Goal: Task Accomplishment & Management: Use online tool/utility

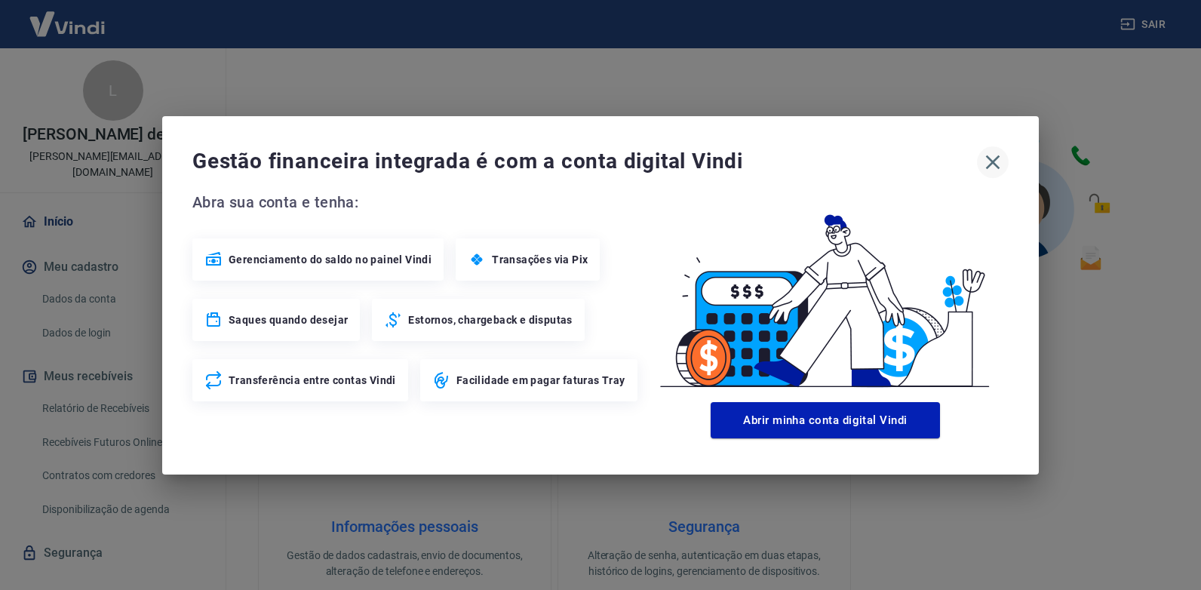
click at [994, 161] on icon "button" at bounding box center [992, 162] width 24 height 24
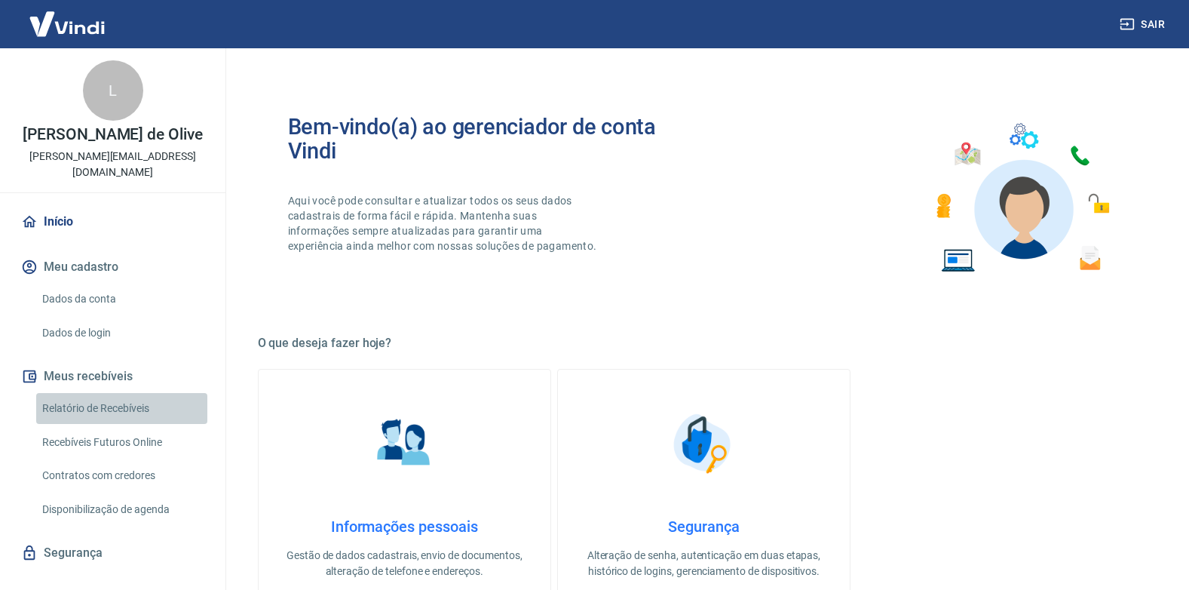
click at [130, 402] on link "Relatório de Recebíveis" at bounding box center [121, 408] width 171 height 31
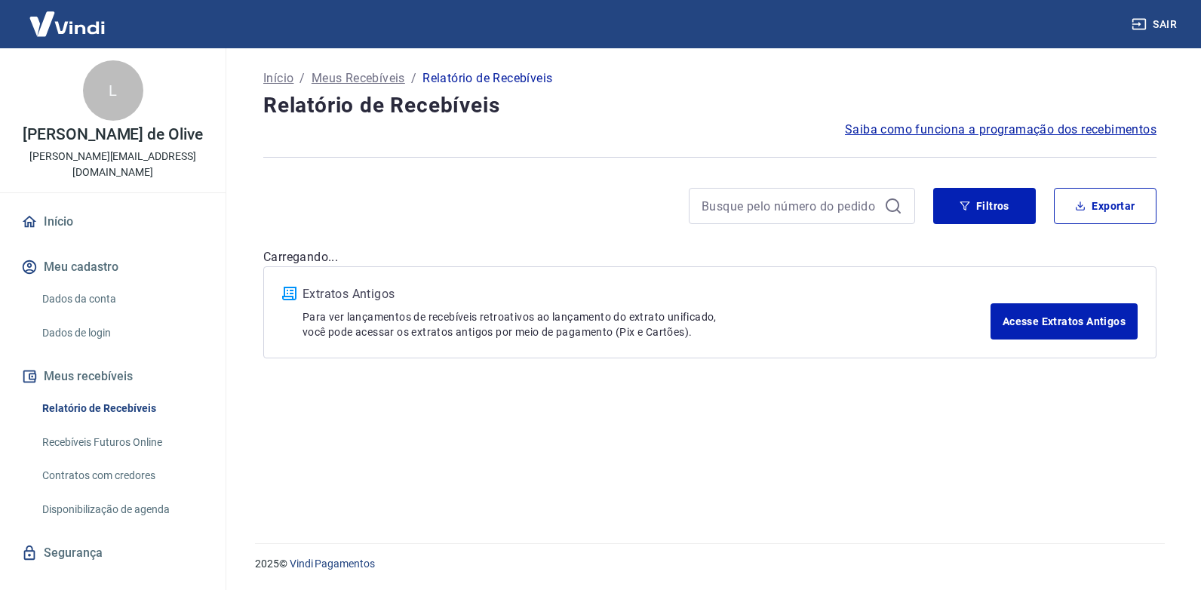
scroll to position [25, 0]
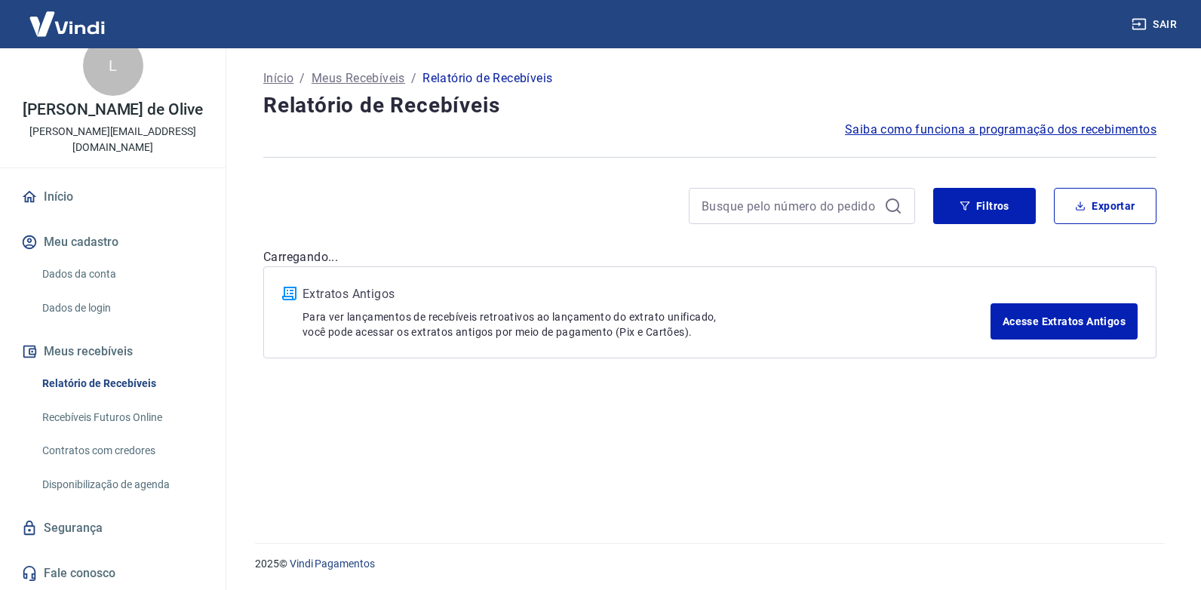
click at [124, 414] on link "Recebíveis Futuros Online" at bounding box center [121, 417] width 171 height 31
click at [124, 417] on link "Recebíveis Futuros Online" at bounding box center [121, 417] width 171 height 31
